Goal: Task Accomplishment & Management: Use online tool/utility

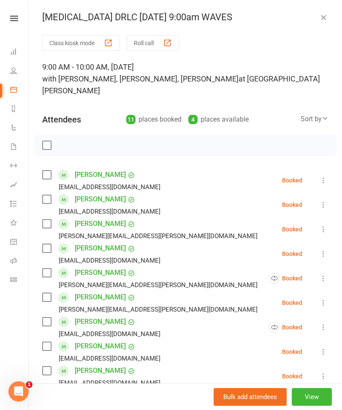
click at [169, 50] on button "Roll call" at bounding box center [153, 43] width 52 height 16
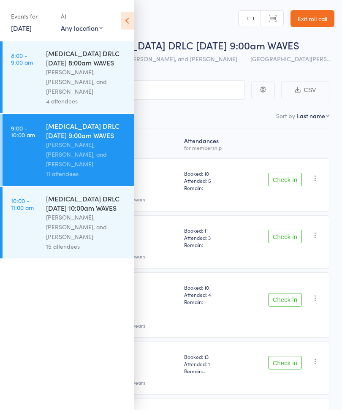
click at [116, 19] on div "Events for 15 Sep, 2025 15 Sep, 2025 September 2025 Sun Mon Tue Wed Thu Fri Sat…" at bounding box center [67, 21] width 134 height 43
click at [310, 19] on link "Exit roll call" at bounding box center [313, 18] width 44 height 17
click at [320, 12] on link "Exit roll call" at bounding box center [313, 18] width 44 height 17
click at [96, 131] on div "T3 DRLC Monday 9:00am WAVES" at bounding box center [86, 130] width 81 height 19
click at [132, 17] on icon at bounding box center [127, 21] width 13 height 18
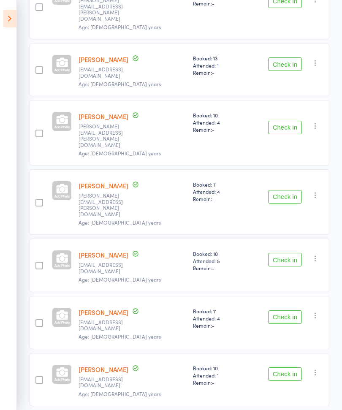
scroll to position [317, 0]
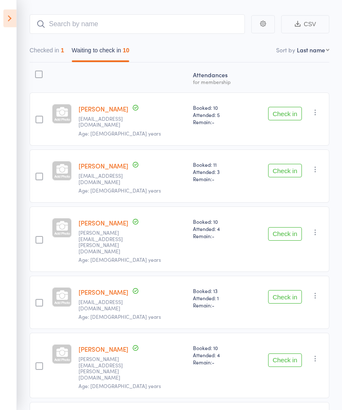
scroll to position [65, 0]
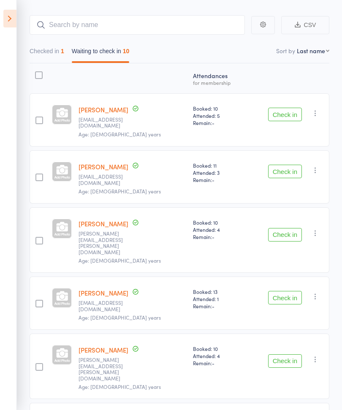
click at [290, 119] on button "Check in" at bounding box center [285, 115] width 34 height 14
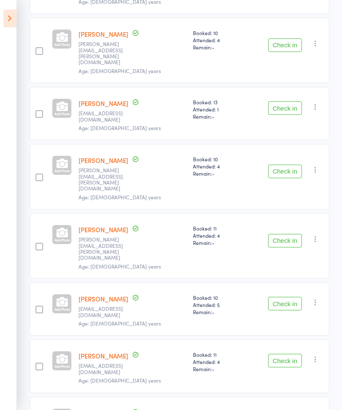
scroll to position [197, 0]
click at [313, 299] on icon "button" at bounding box center [315, 303] width 8 height 8
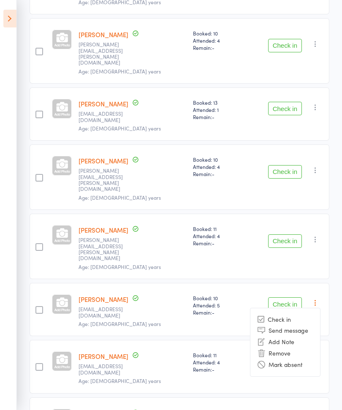
click at [288, 359] on li "Mark absent" at bounding box center [285, 364] width 70 height 11
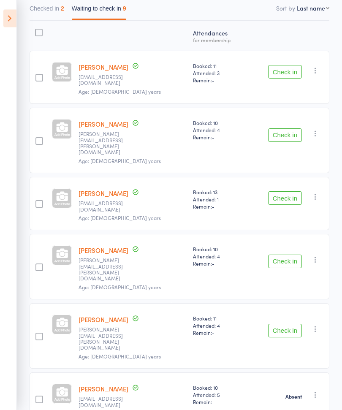
scroll to position [97, 0]
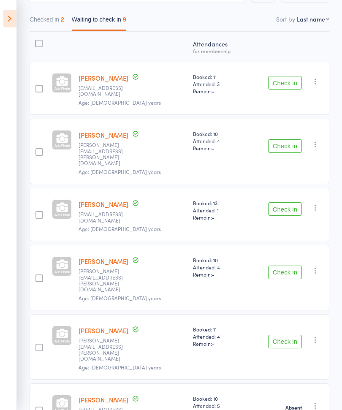
click at [286, 139] on button "Check in" at bounding box center [285, 146] width 34 height 14
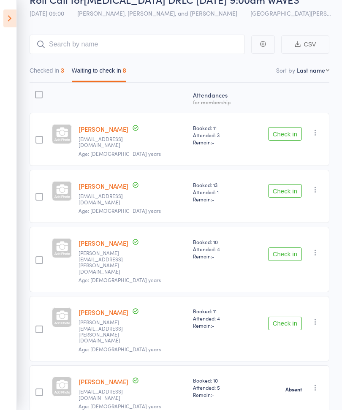
scroll to position [46, 0]
click at [293, 184] on button "Check in" at bounding box center [285, 191] width 34 height 14
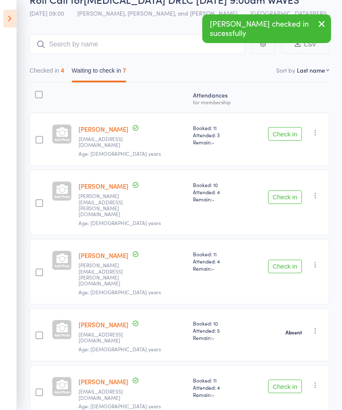
click at [288, 380] on button "Check in" at bounding box center [285, 387] width 34 height 14
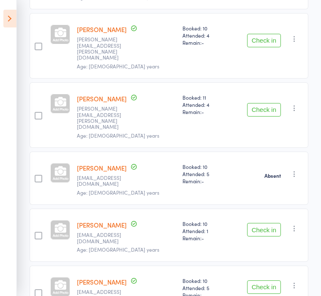
scroll to position [204, 0]
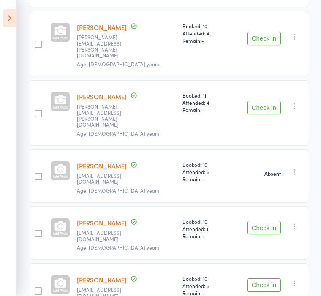
click at [269, 279] on button "Check in" at bounding box center [264, 286] width 34 height 14
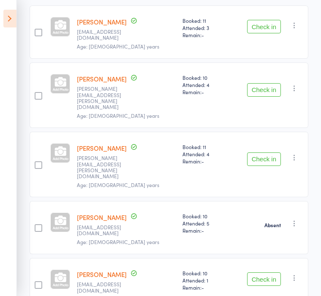
click at [272, 83] on button "Check in" at bounding box center [264, 90] width 34 height 14
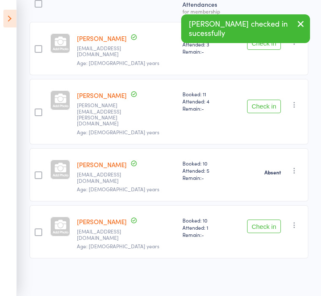
scroll to position [102, 0]
